Goal: Information Seeking & Learning: Find specific fact

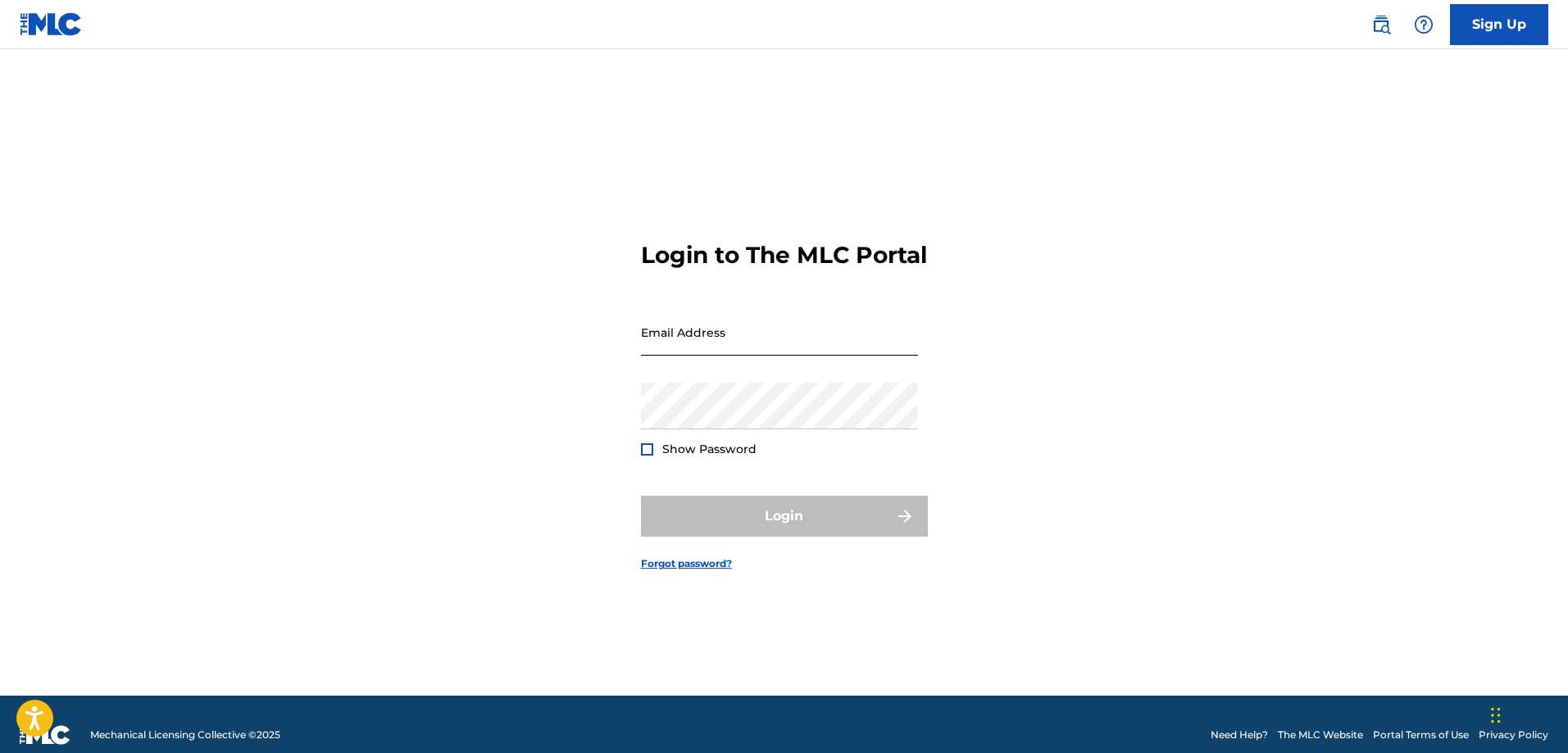
drag, startPoint x: 0, startPoint y: 0, endPoint x: 715, endPoint y: 349, distance: 795.6
click at [715, 349] on input "Email Address" at bounding box center [779, 332] width 277 height 47
type input "[EMAIL_ADDRESS][DOMAIN_NAME]"
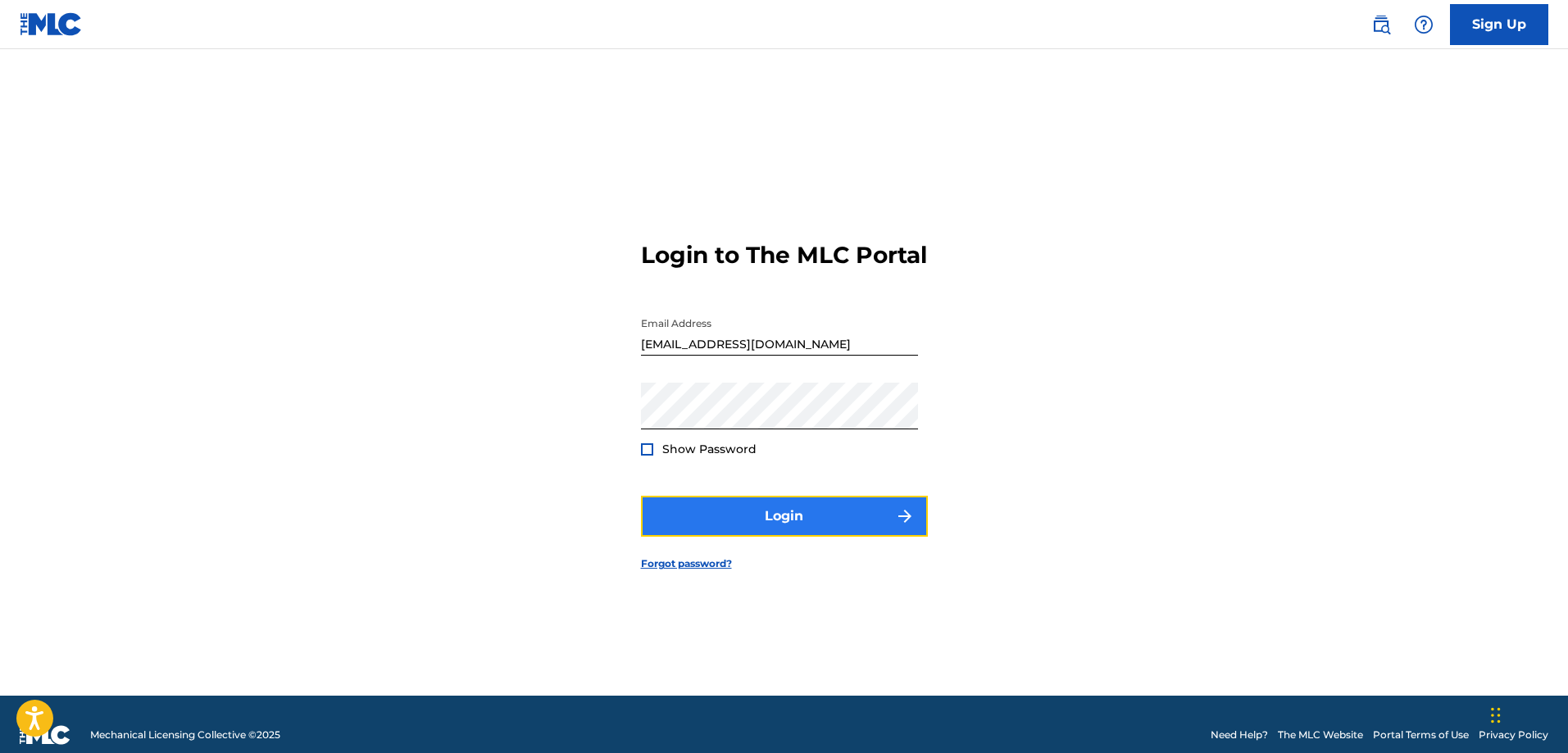
click at [780, 528] on button "Login" at bounding box center [784, 516] width 287 height 41
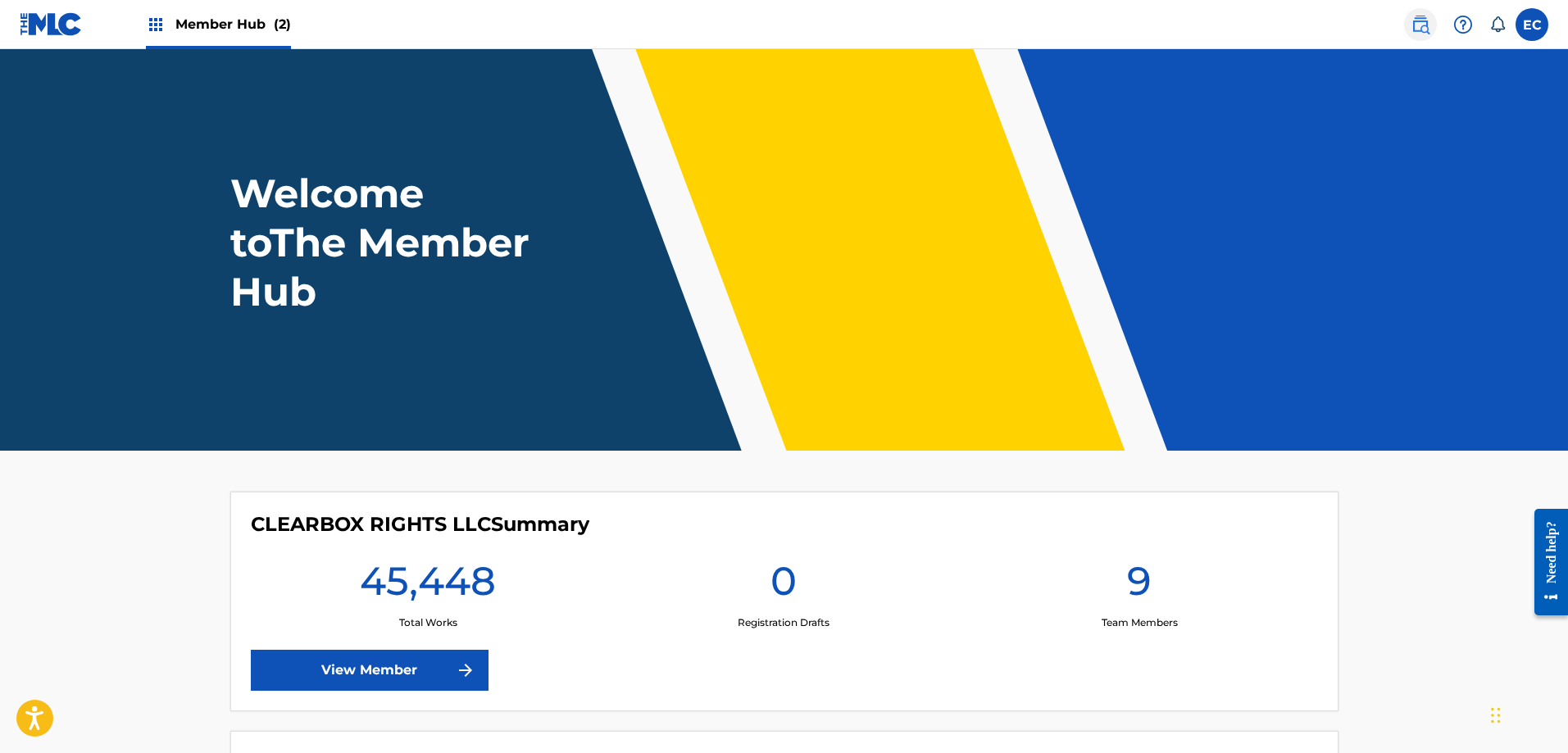
click at [1415, 26] on img at bounding box center [1420, 24] width 19 height 19
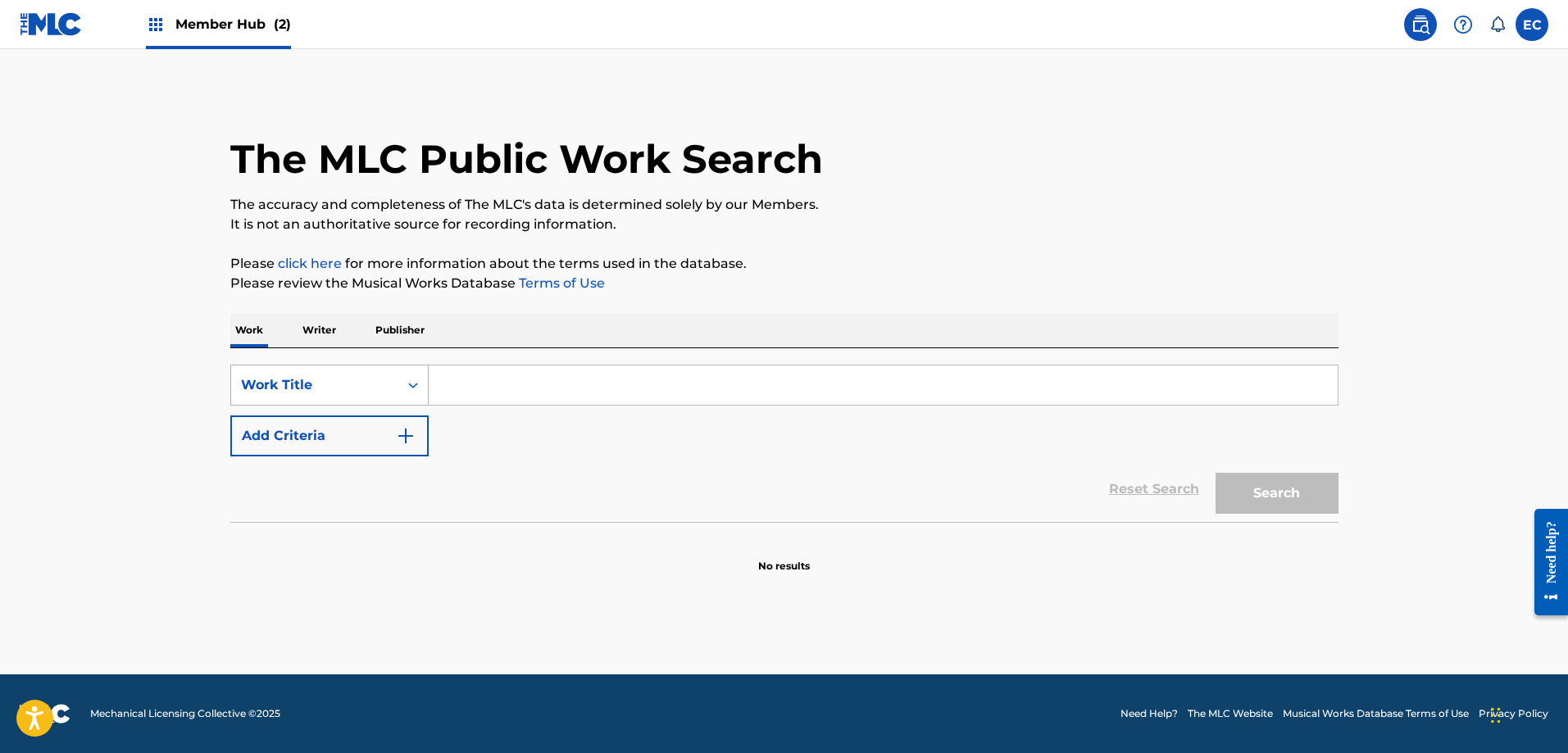
click at [330, 382] on div "Work Title" at bounding box center [315, 384] width 147 height 19
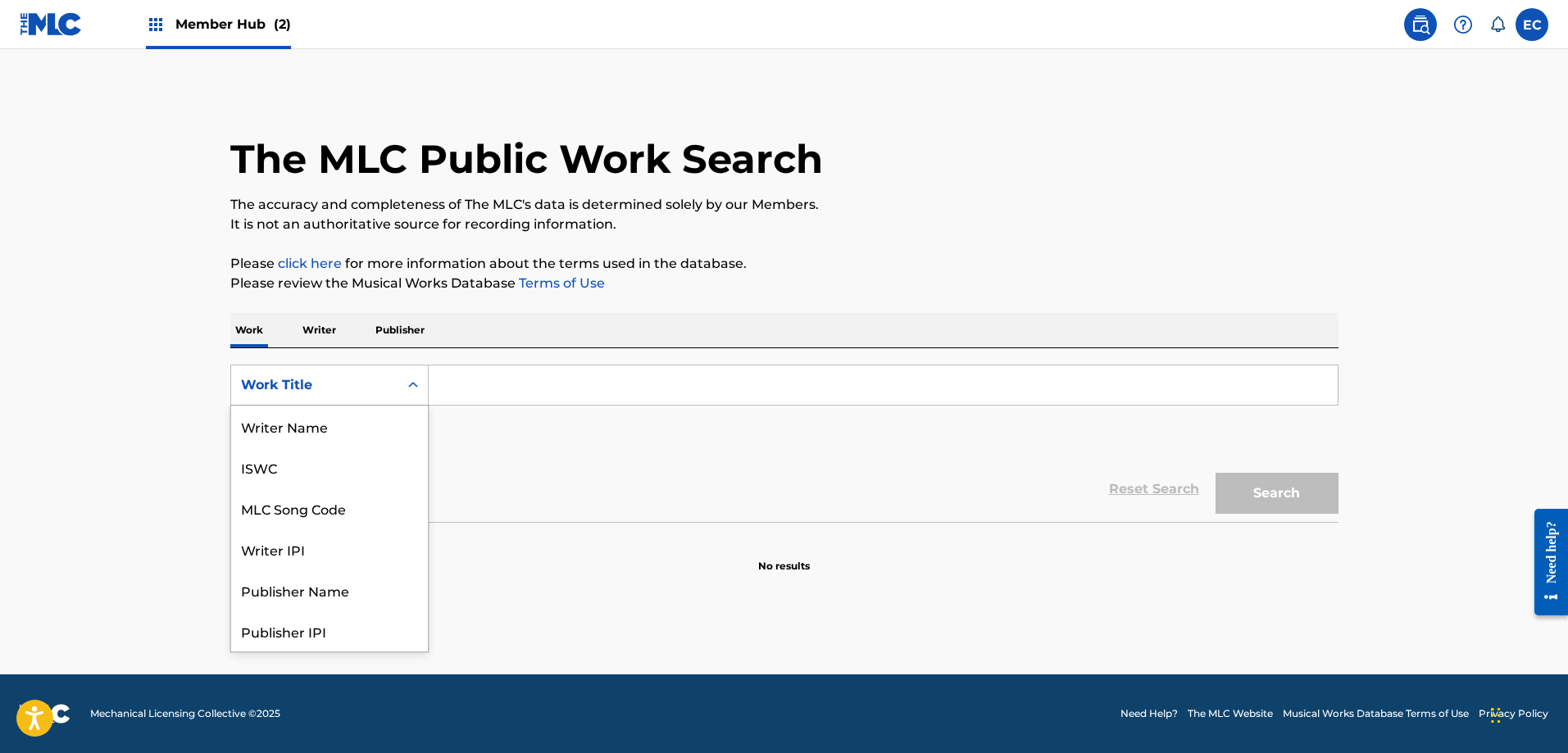
scroll to position [82, 0]
click at [359, 418] on div "MLC Song Code" at bounding box center [329, 426] width 197 height 41
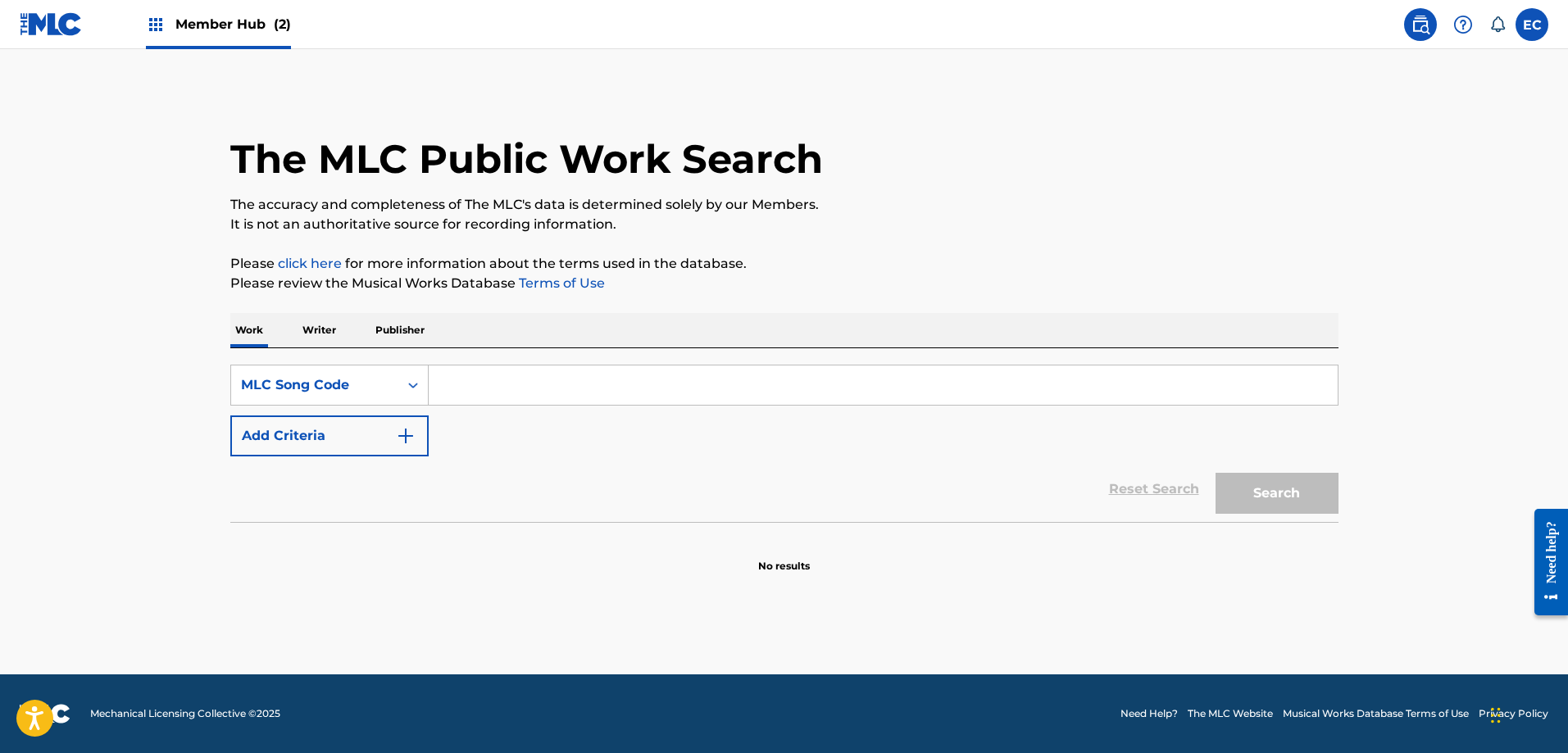
click at [486, 390] on input "Search Form" at bounding box center [883, 385] width 909 height 40
paste input "B33160"
type input "B33160"
click at [1253, 491] on button "Search" at bounding box center [1277, 493] width 123 height 41
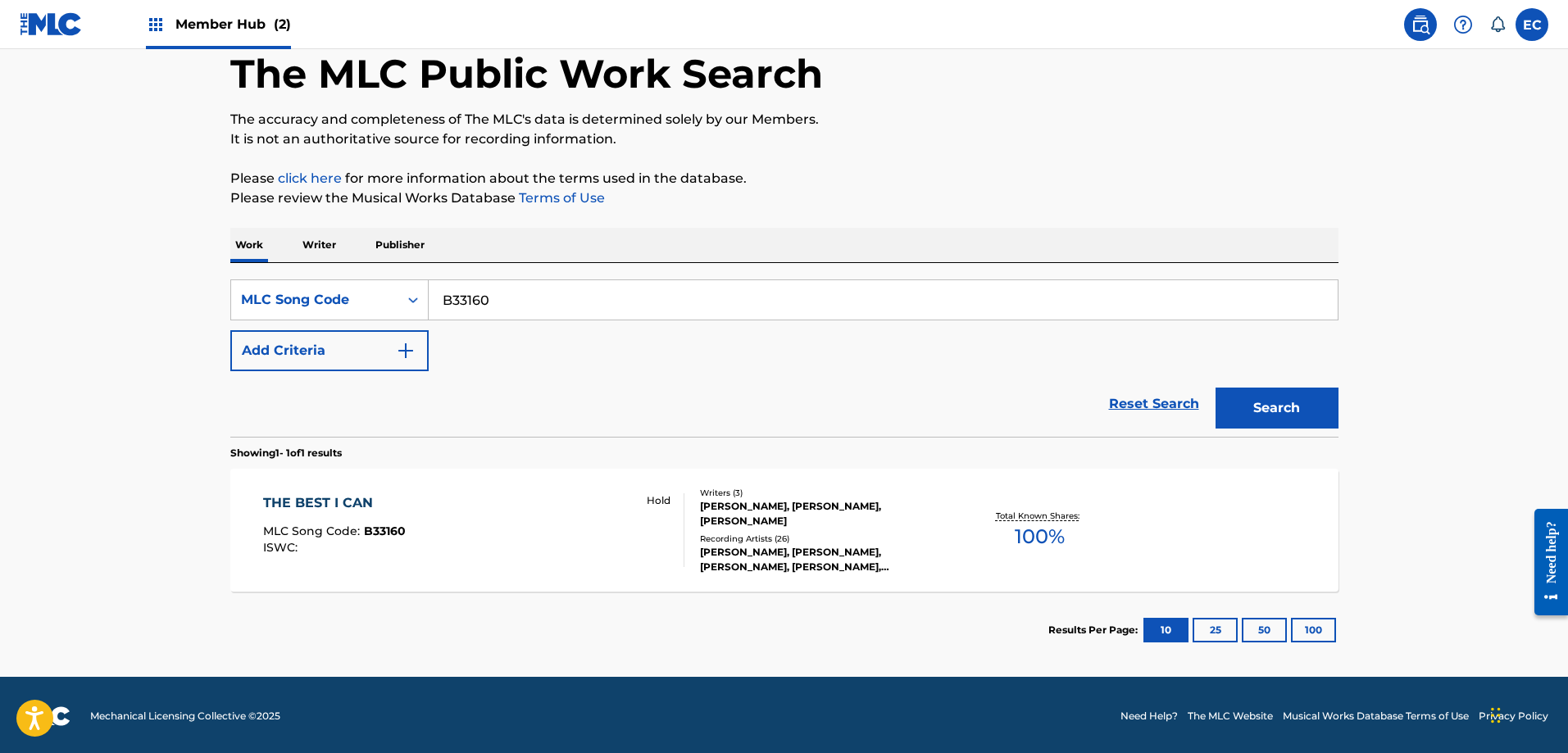
scroll to position [87, 0]
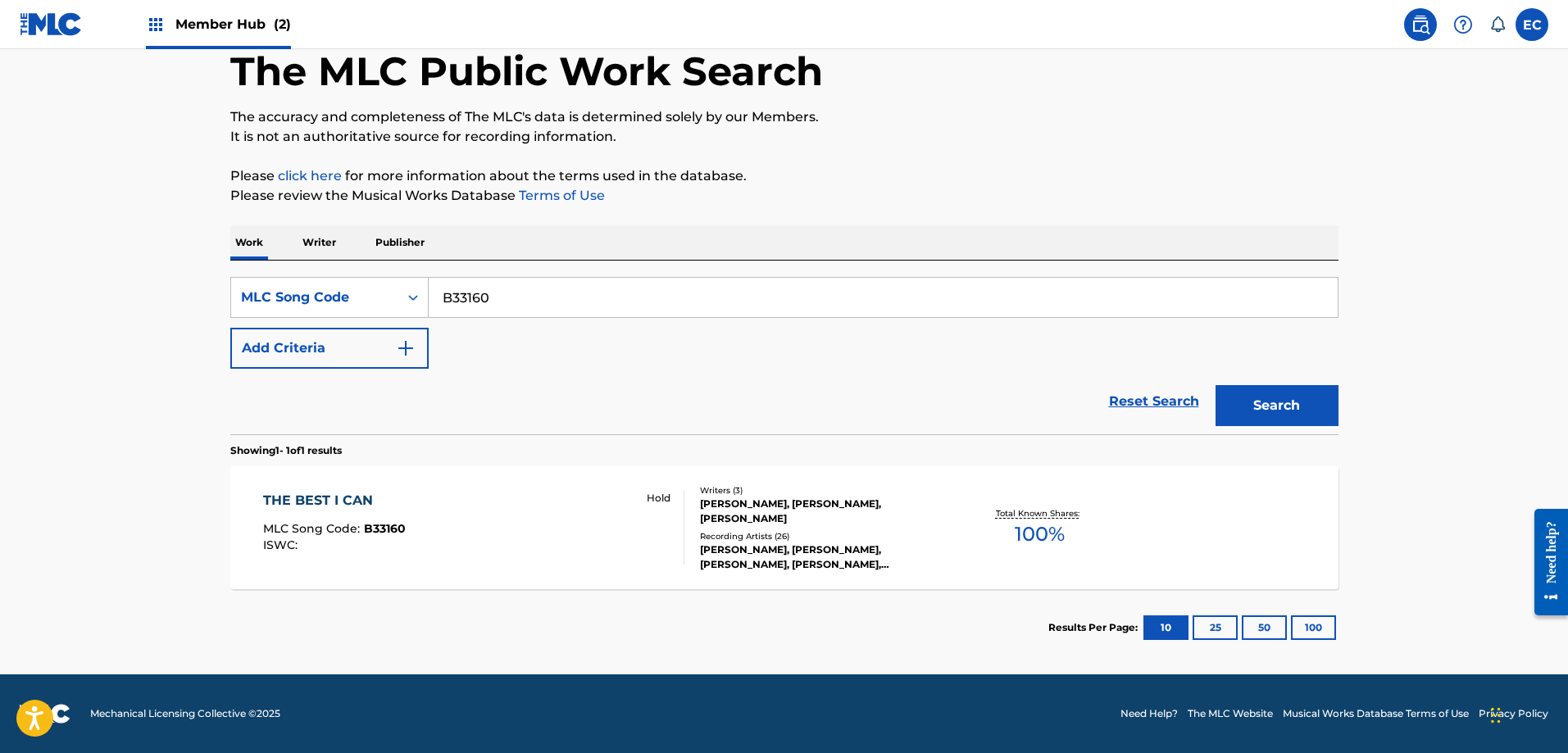
click at [311, 502] on div "THE BEST I CAN" at bounding box center [334, 500] width 143 height 19
